Goal: Task Accomplishment & Management: Use online tool/utility

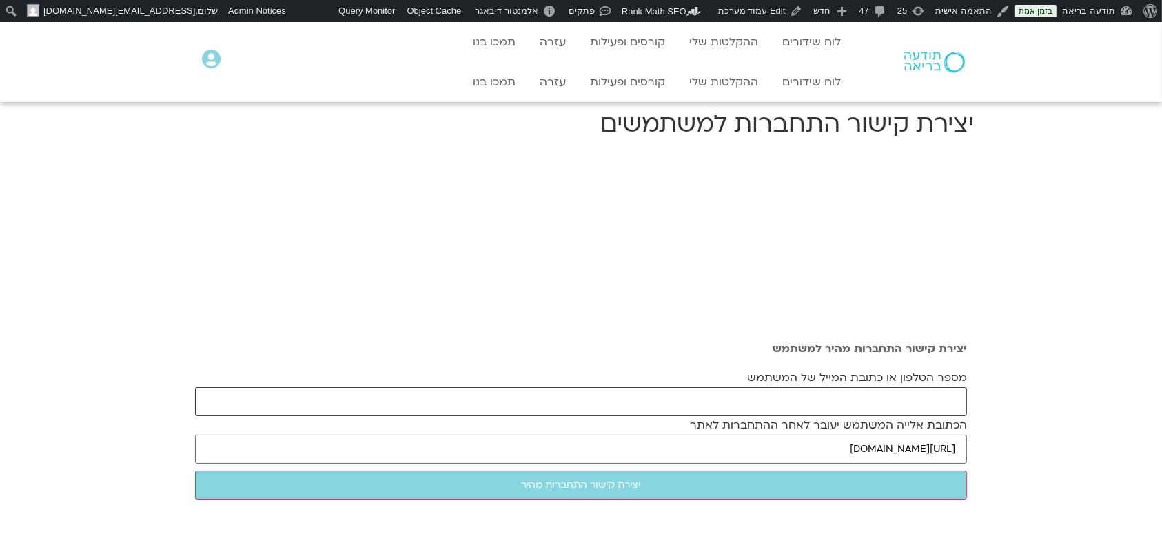
click at [914, 389] on input "מספר הטלפון או כתובת המייל של המשתמש" at bounding box center [581, 401] width 772 height 29
paste input "[PERSON_NAME][EMAIL_ADDRESS][DOMAIN_NAME]"
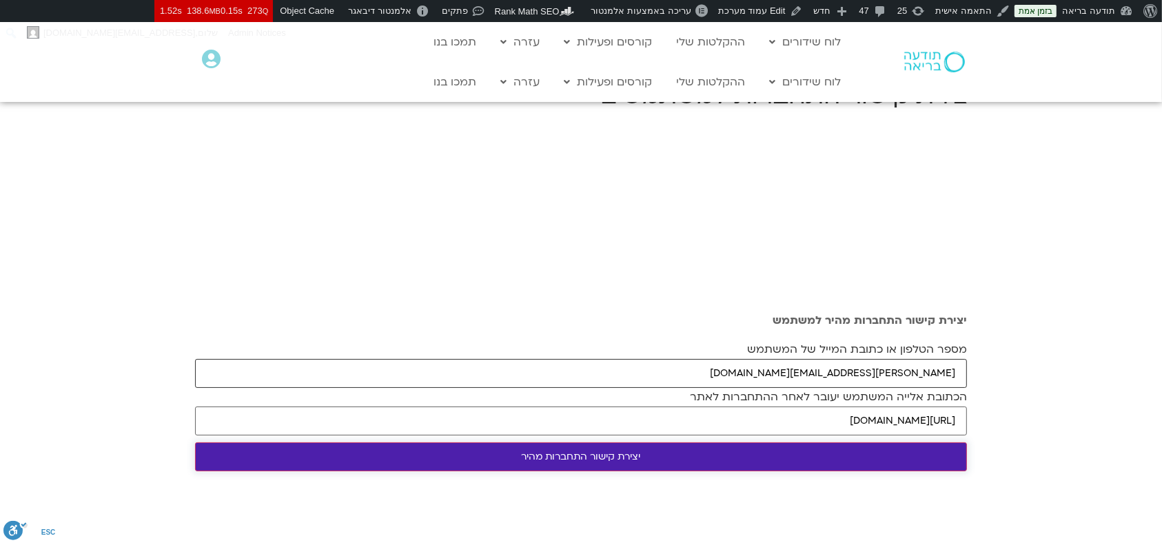
type input "[PERSON_NAME][EMAIL_ADDRESS][DOMAIN_NAME]"
click at [621, 447] on input "יצירת קישור התחברות מהיר" at bounding box center [581, 456] width 772 height 29
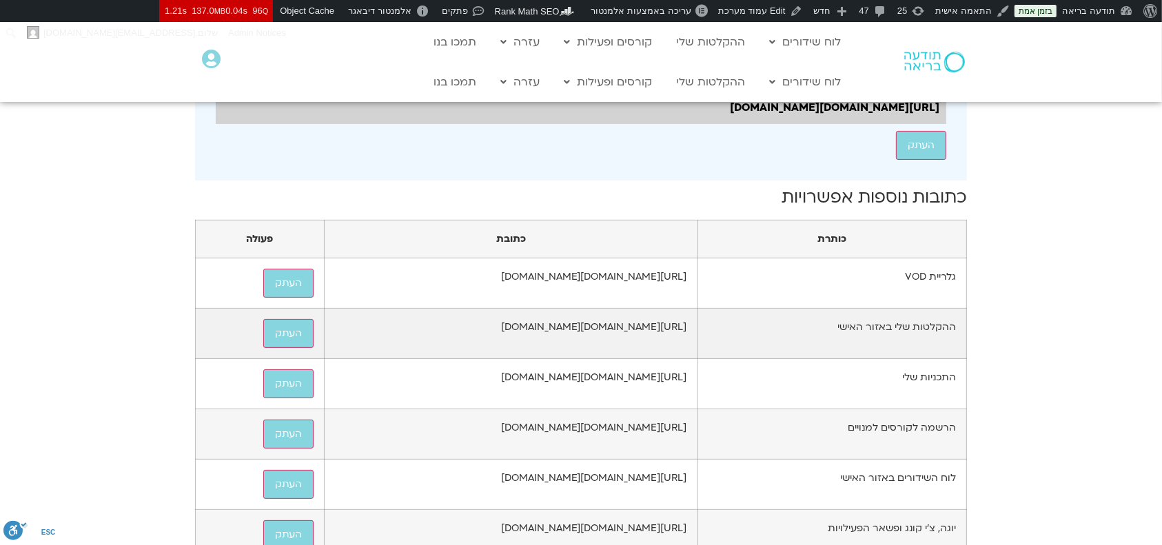
scroll to position [367, 0]
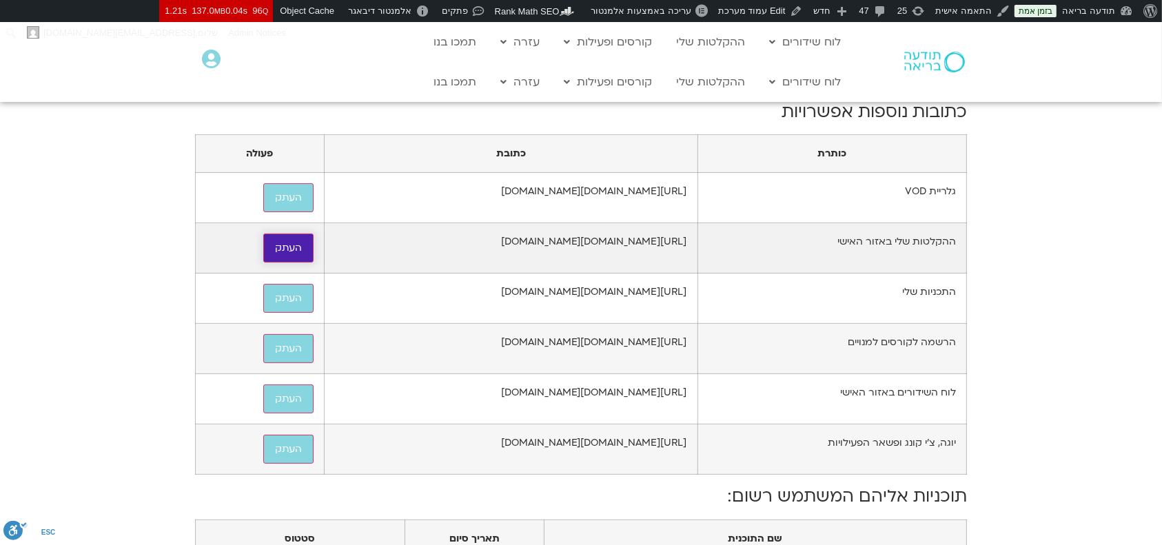
click at [263, 263] on button "העתק" at bounding box center [288, 248] width 50 height 29
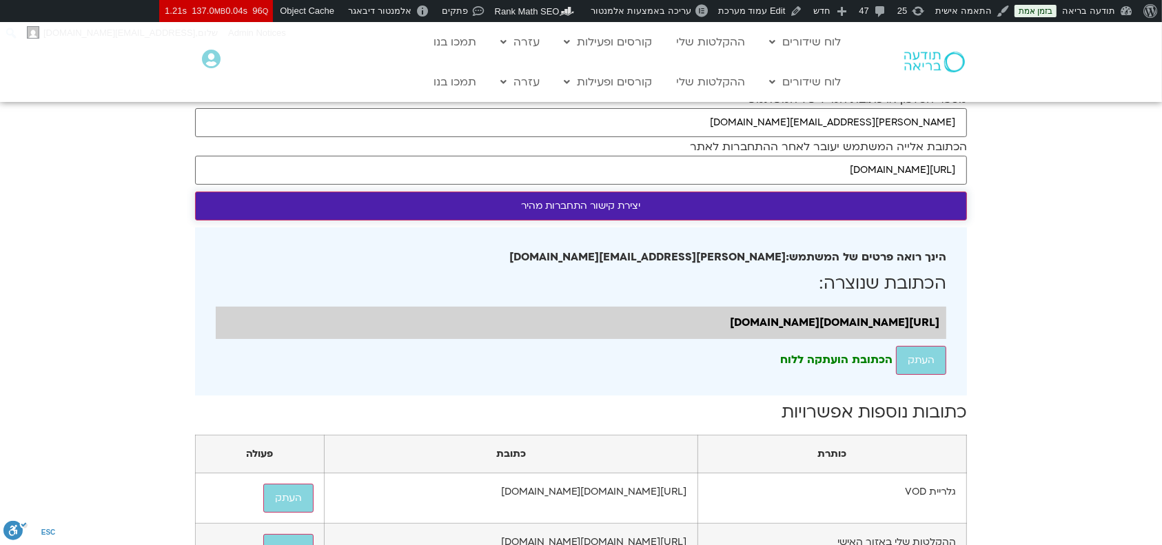
scroll to position [92, 0]
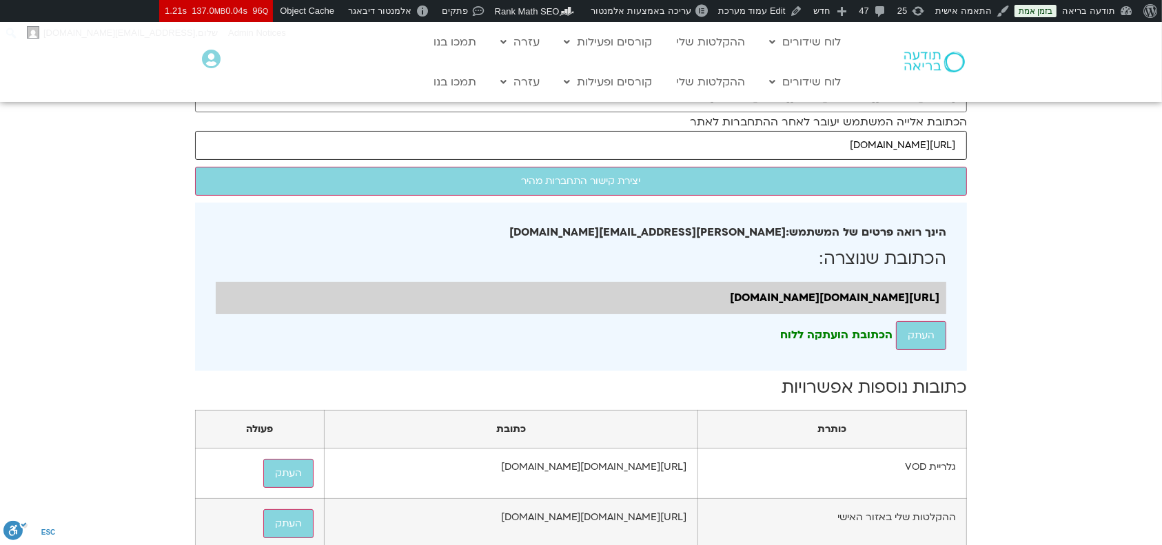
drag, startPoint x: 768, startPoint y: 146, endPoint x: 959, endPoint y: 150, distance: 190.9
click at [959, 150] on input "[URL][DOMAIN_NAME]" at bounding box center [581, 145] width 772 height 29
paste input "/series/%d7%9e%d7%91%d7%95%d7%90-%d7%9c%d7%93%d7%a8%d7%9a-%d7%94%d7%9e%d7%a6%d7…"
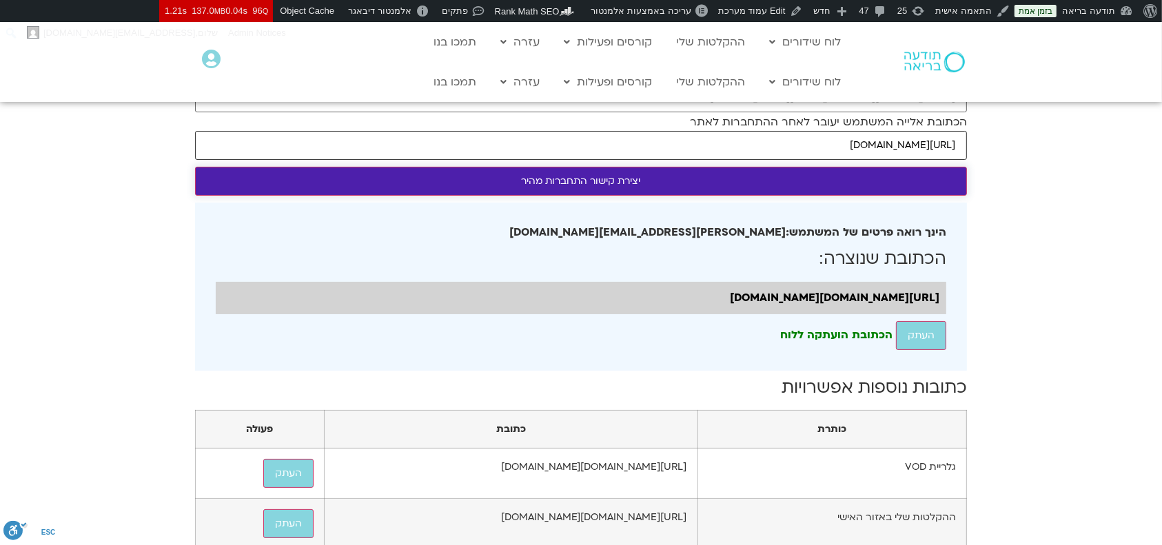
type input "https://todaabria.mindfulspace.co.il/series/%d7%9e%d7%91%d7%95%d7%90-%d7%9c%d7%…"
click at [926, 170] on input "יצירת קישור התחברות מהיר" at bounding box center [581, 181] width 772 height 29
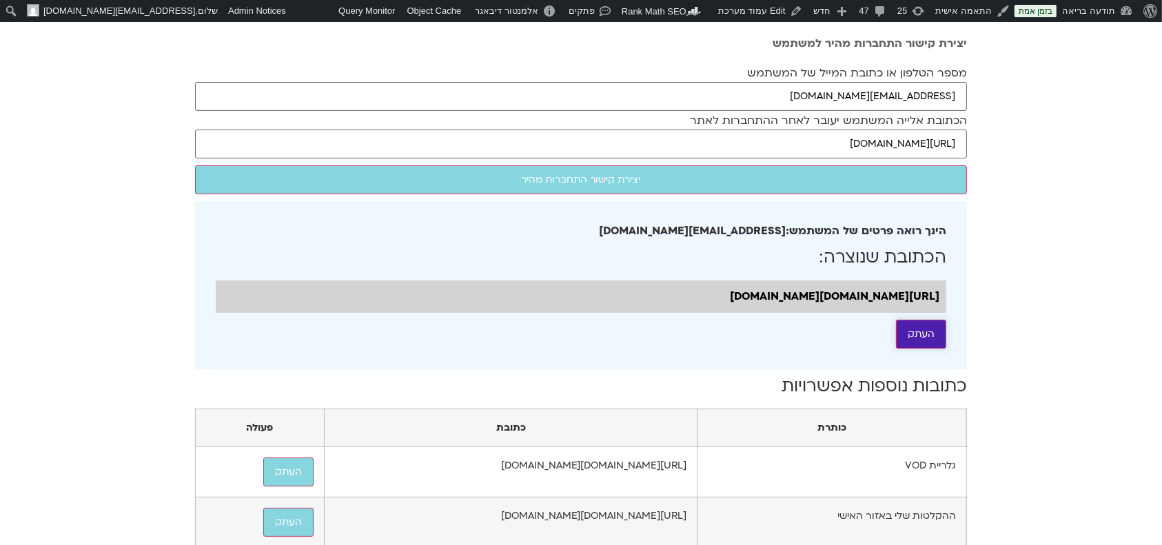
scroll to position [183, 0]
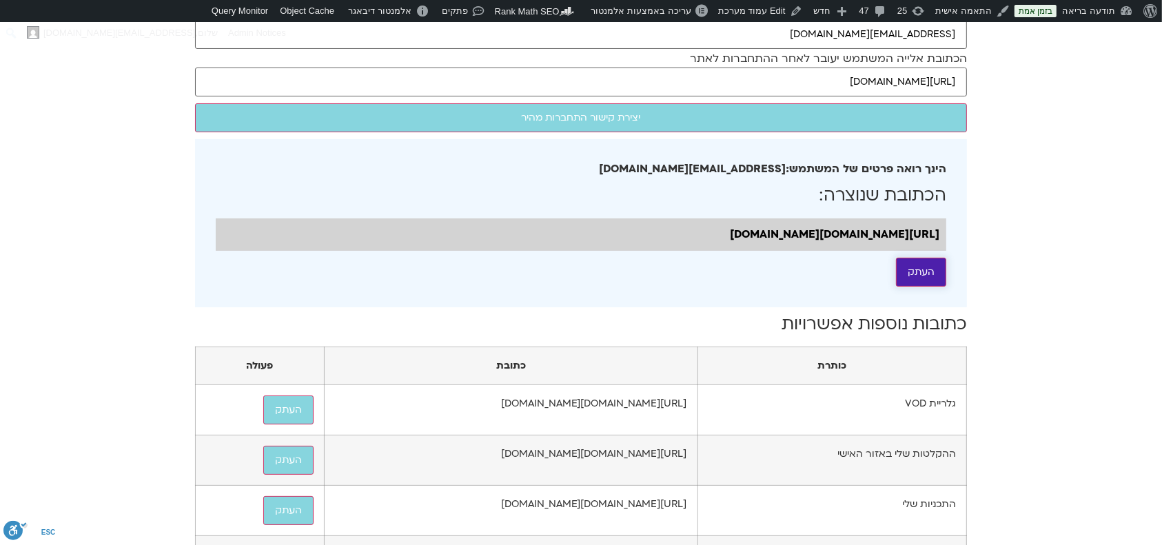
click at [921, 287] on button "העתק" at bounding box center [921, 272] width 50 height 29
